Goal: Information Seeking & Learning: Find specific page/section

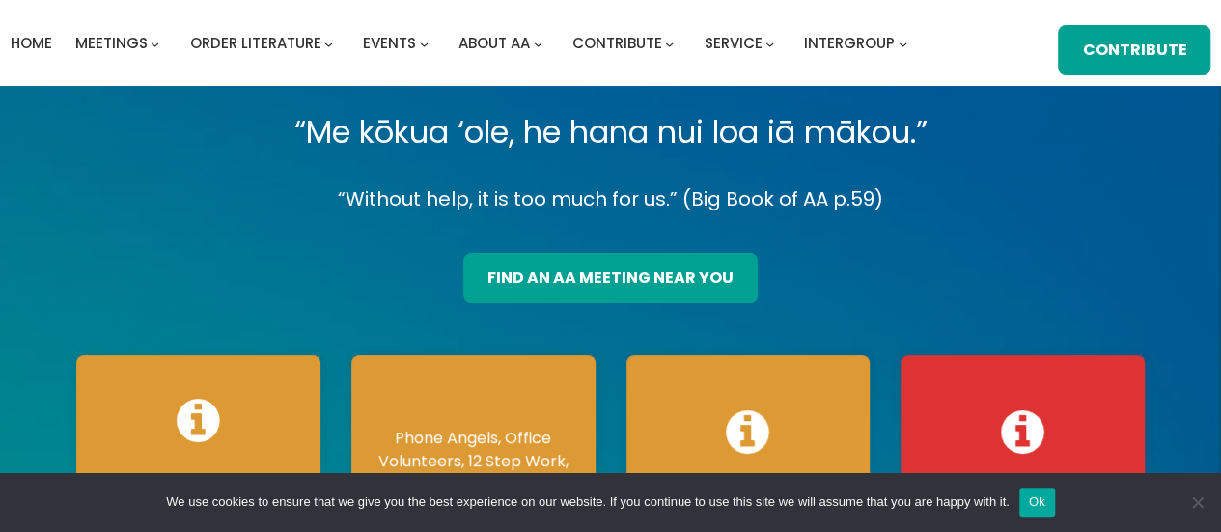
scroll to position [96, 0]
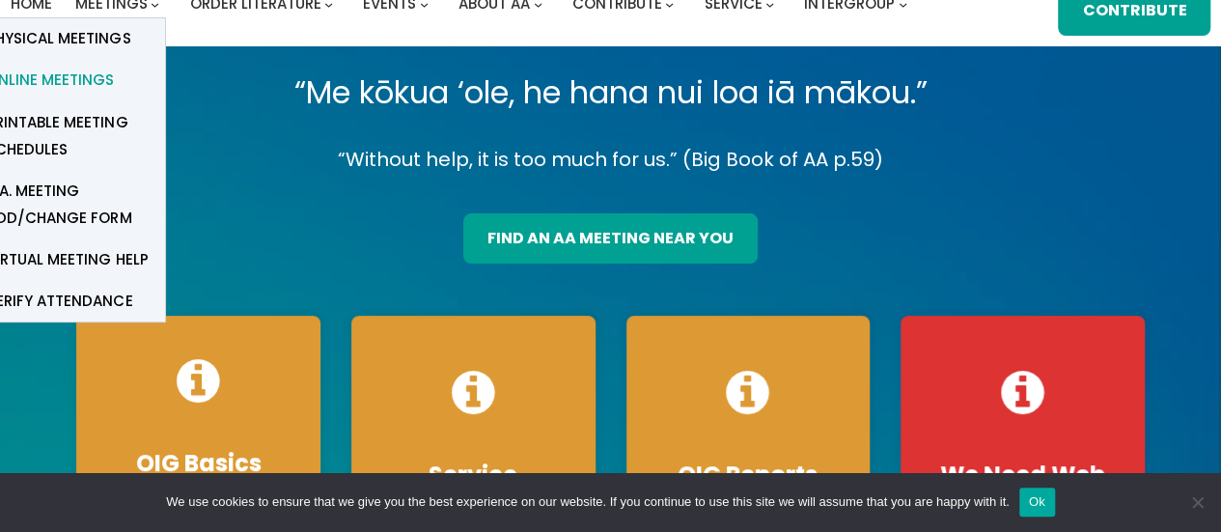
click at [99, 79] on span "Online Meetings" at bounding box center [49, 80] width 127 height 27
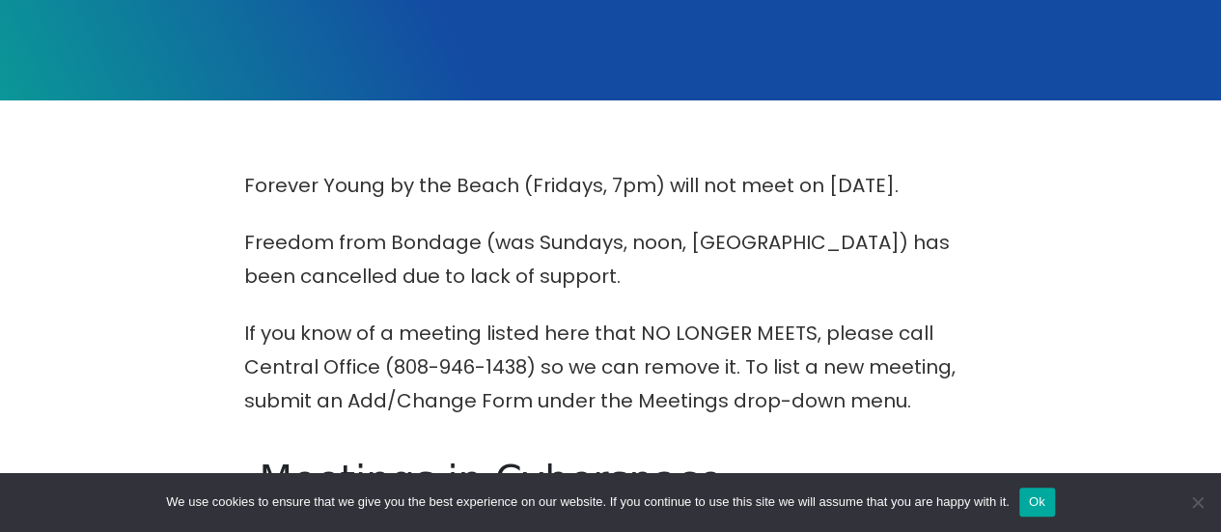
scroll to position [579, 0]
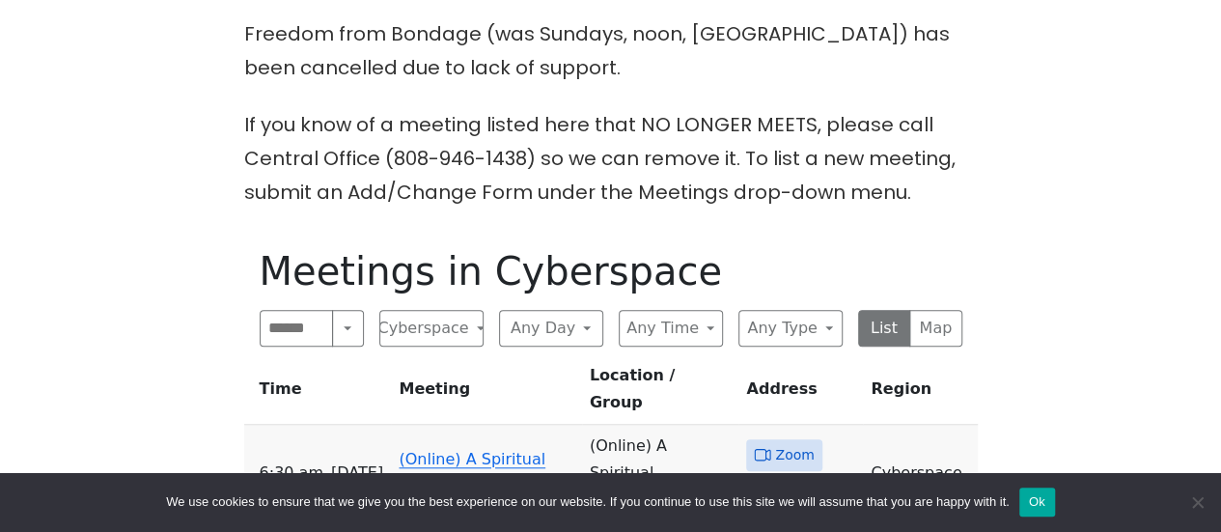
click at [498, 450] on link "(Online) A Spiritual Awakening" at bounding box center [472, 472] width 147 height 45
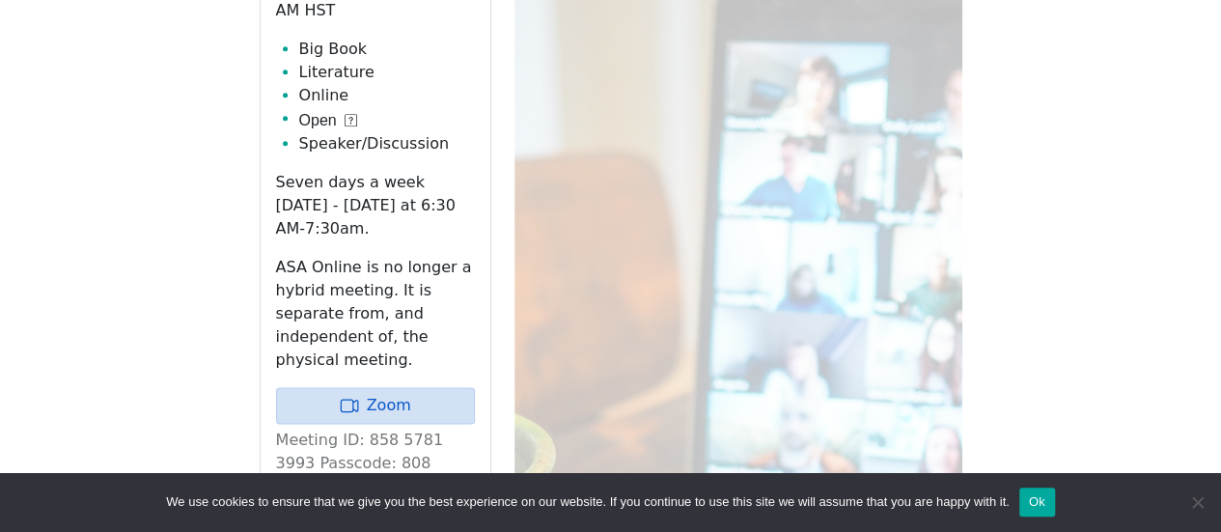
scroll to position [1004, 0]
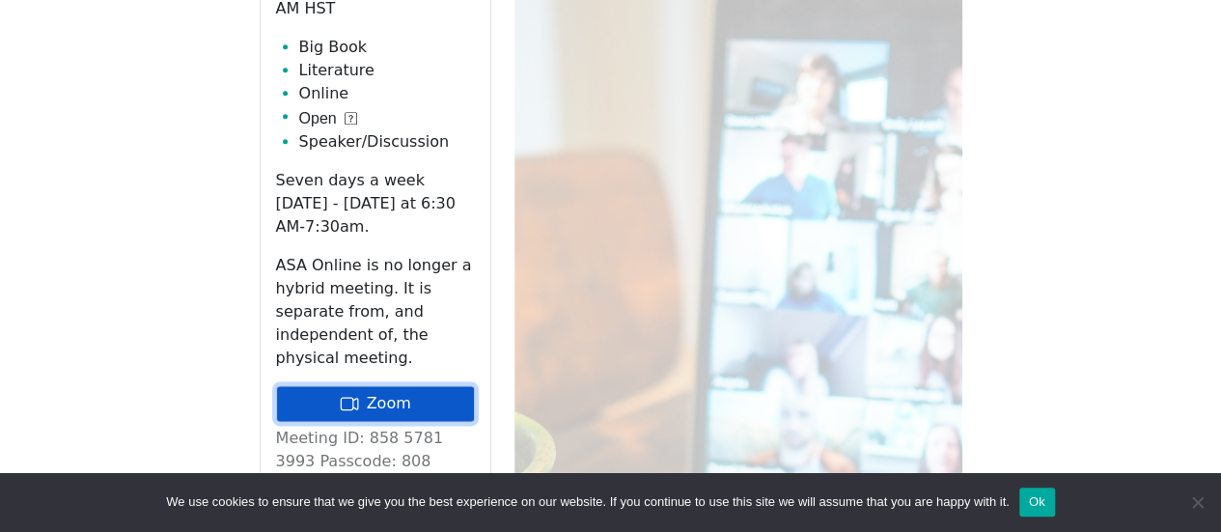
click at [452, 385] on link "Zoom" at bounding box center [375, 403] width 199 height 37
